Goal: Information Seeking & Learning: Learn about a topic

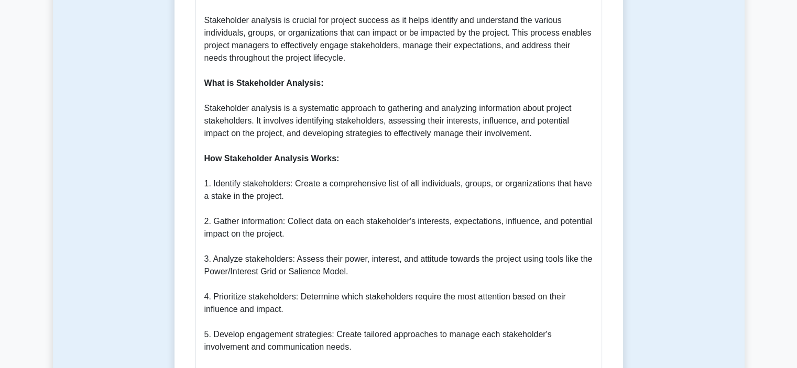
scroll to position [388, 0]
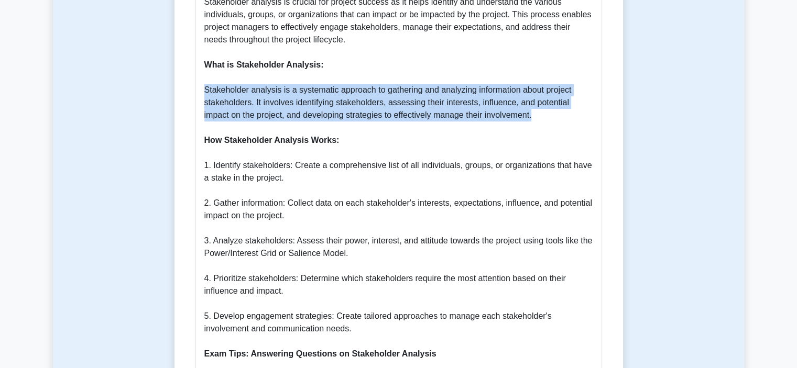
drag, startPoint x: 205, startPoint y: 77, endPoint x: 509, endPoint y: 106, distance: 305.8
click at [509, 106] on p "Why Stakeholder Analysis is Important: Stakeholder analysis is crucial for proj…" at bounding box center [398, 316] width 389 height 691
copy p "Stakeholder analysis is a systematic approach to gathering and analyzing inform…"
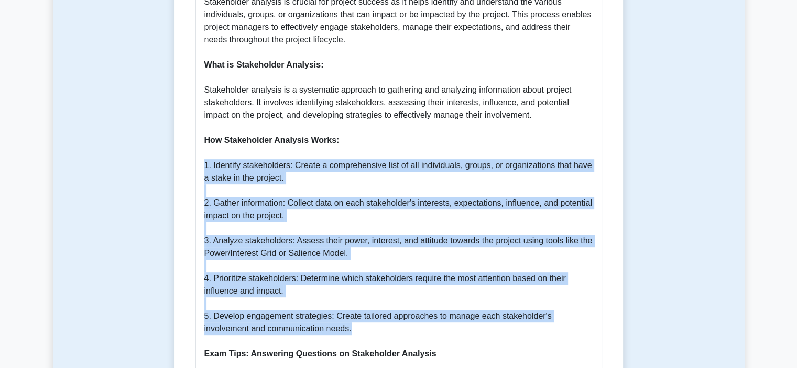
drag, startPoint x: 204, startPoint y: 155, endPoint x: 545, endPoint y: 317, distance: 378.4
click at [545, 317] on p "Why Stakeholder Analysis is Important: Stakeholder analysis is crucial for proj…" at bounding box center [398, 316] width 389 height 691
copy p "1. Identify stakeholders: Create a comprehensive list of all individuals, group…"
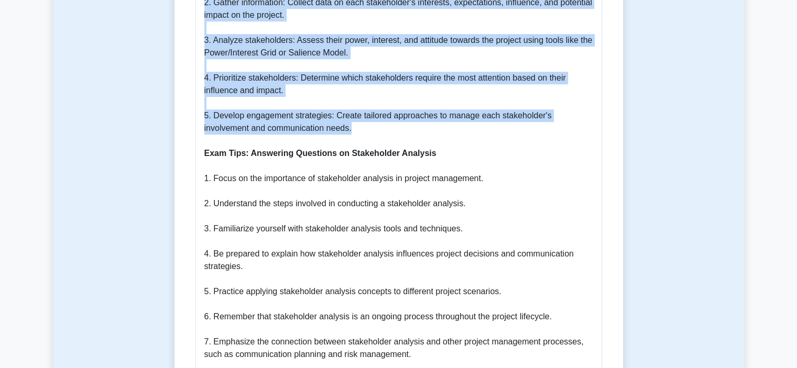
scroll to position [497, 0]
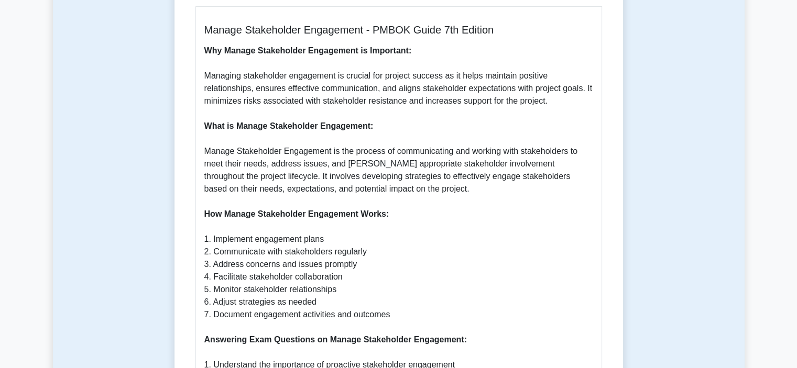
scroll to position [312, 0]
